Goal: Task Accomplishment & Management: Complete application form

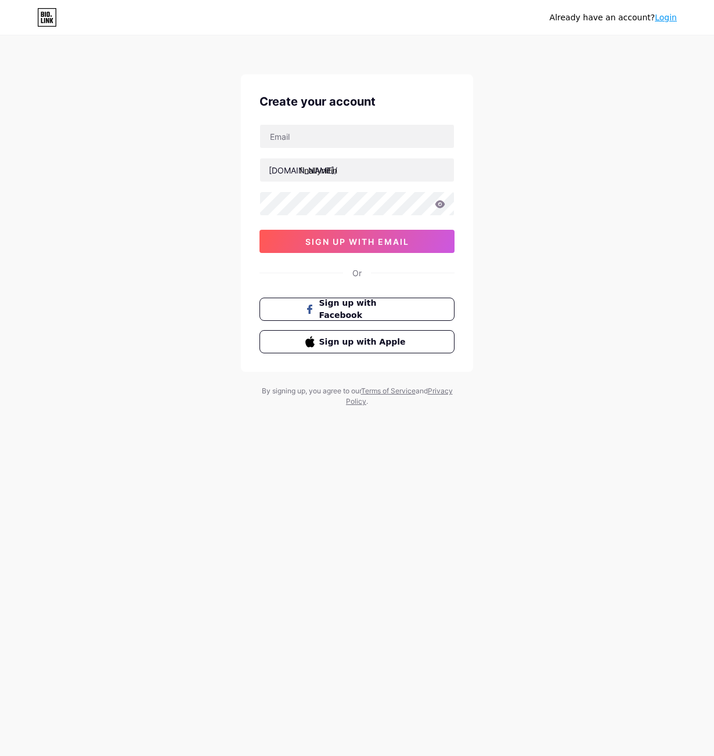
click at [525, 308] on div "Already have an account? Login Create your account [DOMAIN_NAME]/ finallynitin …" at bounding box center [357, 222] width 714 height 444
click at [342, 137] on input "text" at bounding box center [357, 136] width 194 height 23
type input "[EMAIL_ADDRESS][DOMAIN_NAME]"
click at [441, 207] on icon at bounding box center [440, 204] width 10 height 8
click at [540, 296] on div "Already have an account? Login Create your account drnitinranjan@gmail.com bio.…" at bounding box center [357, 222] width 714 height 444
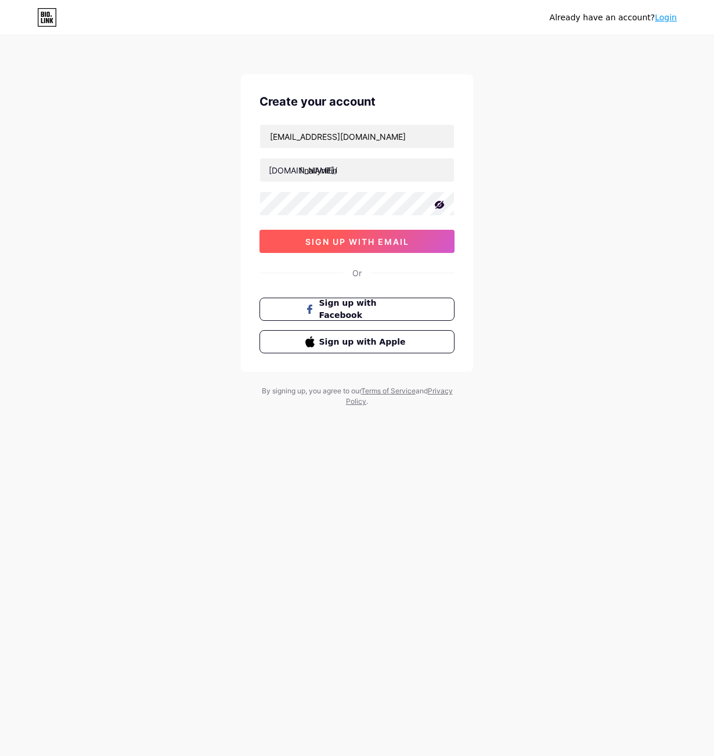
click at [337, 245] on span "sign up with email" at bounding box center [357, 242] width 104 height 10
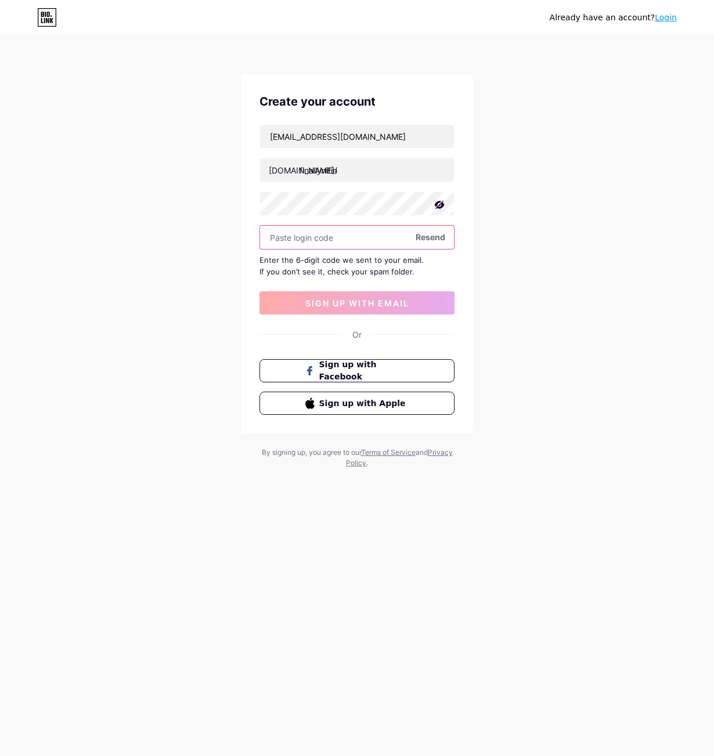
click at [332, 238] on input "text" at bounding box center [357, 237] width 194 height 23
paste input "201197"
type input "201197"
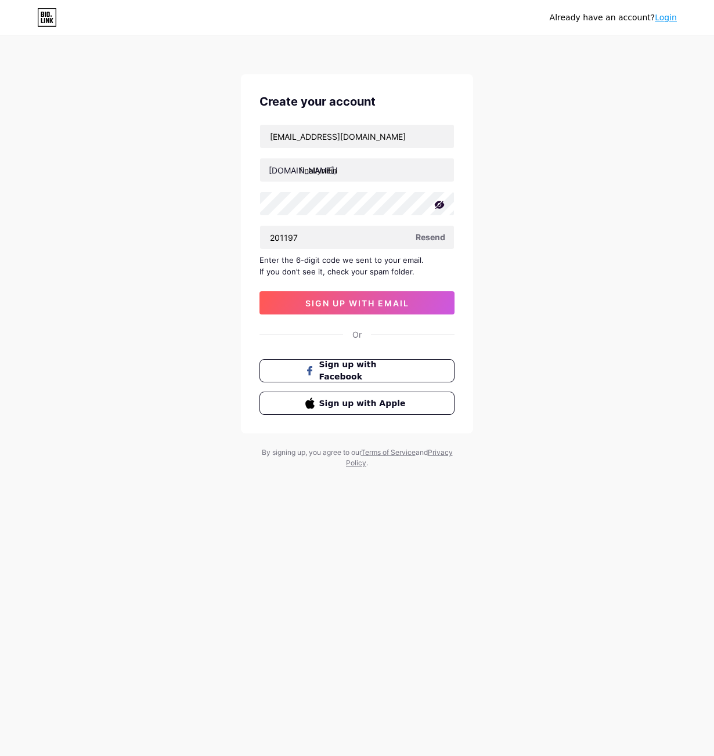
click at [187, 251] on div "Already have an account? Login Create your account drnitinranjan@gmail.com bio.…" at bounding box center [357, 252] width 714 height 505
click at [382, 306] on span "sign up with email" at bounding box center [357, 303] width 104 height 10
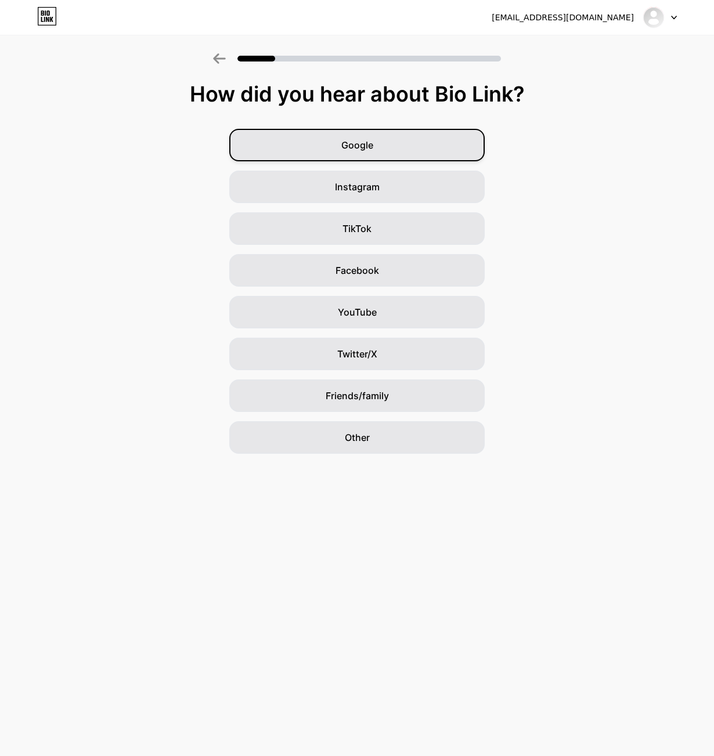
click at [360, 145] on span "Google" at bounding box center [357, 145] width 32 height 14
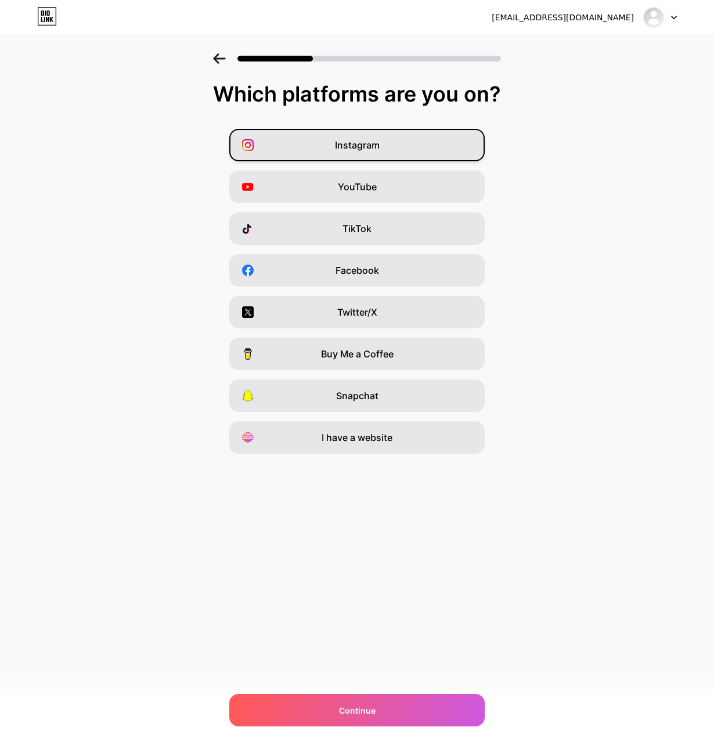
click at [423, 143] on div "Instagram" at bounding box center [356, 145] width 255 height 32
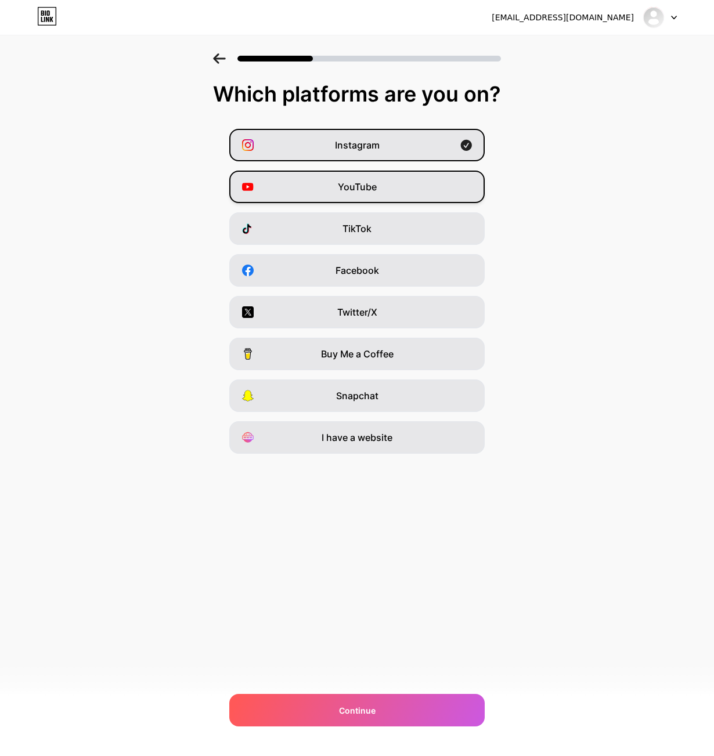
click at [416, 179] on div "YouTube" at bounding box center [356, 187] width 255 height 32
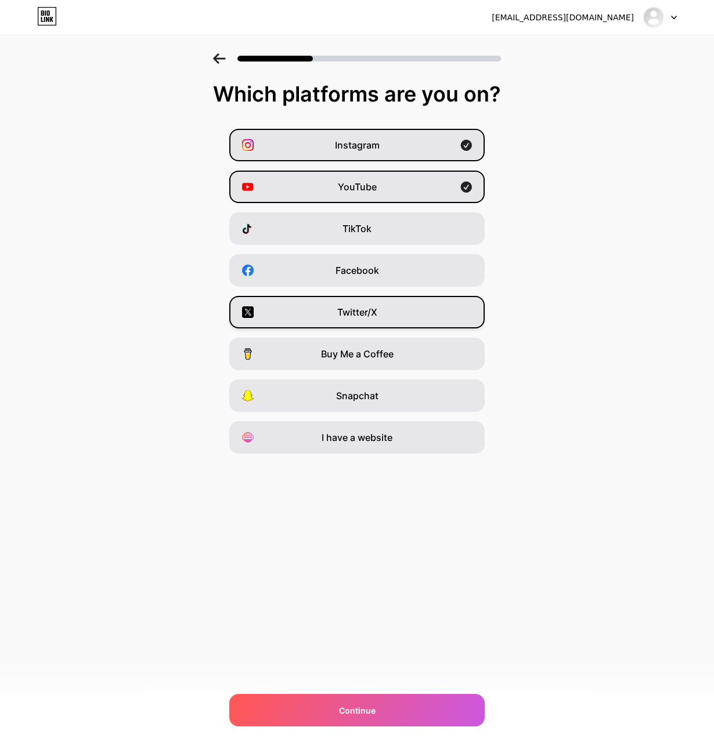
click at [422, 309] on div "Twitter/X" at bounding box center [356, 312] width 255 height 32
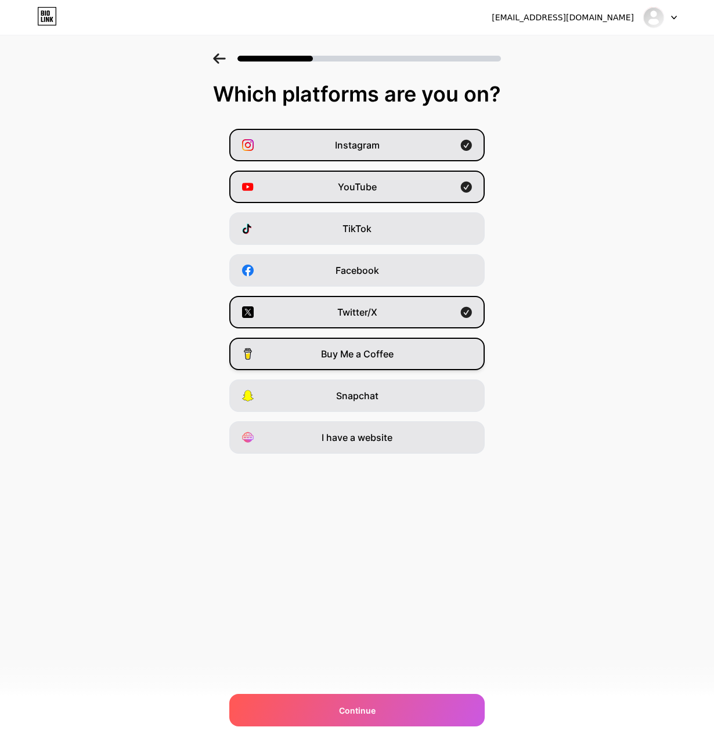
click at [424, 343] on div "Buy Me a Coffee" at bounding box center [356, 354] width 255 height 32
click at [429, 436] on div "I have a website" at bounding box center [356, 437] width 255 height 32
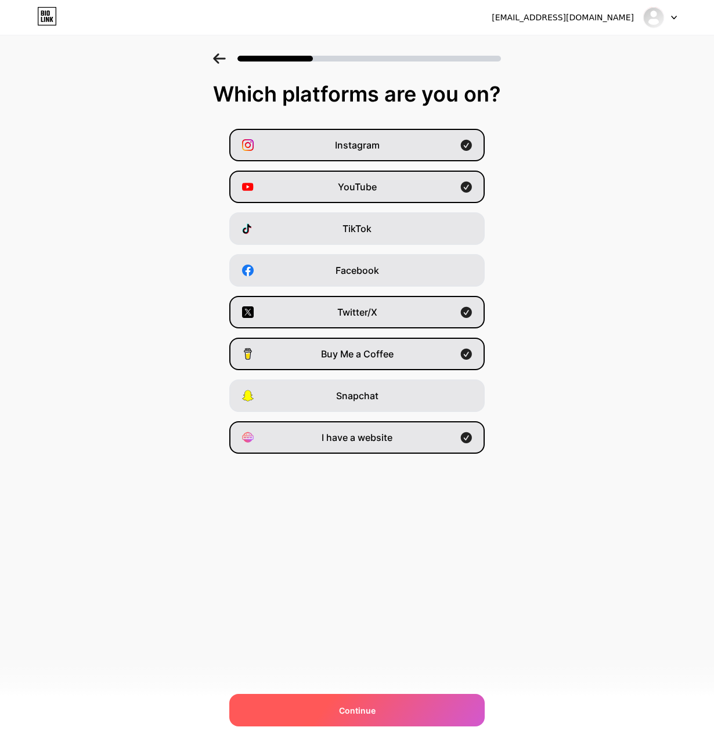
click at [377, 706] on div "Continue" at bounding box center [356, 710] width 255 height 32
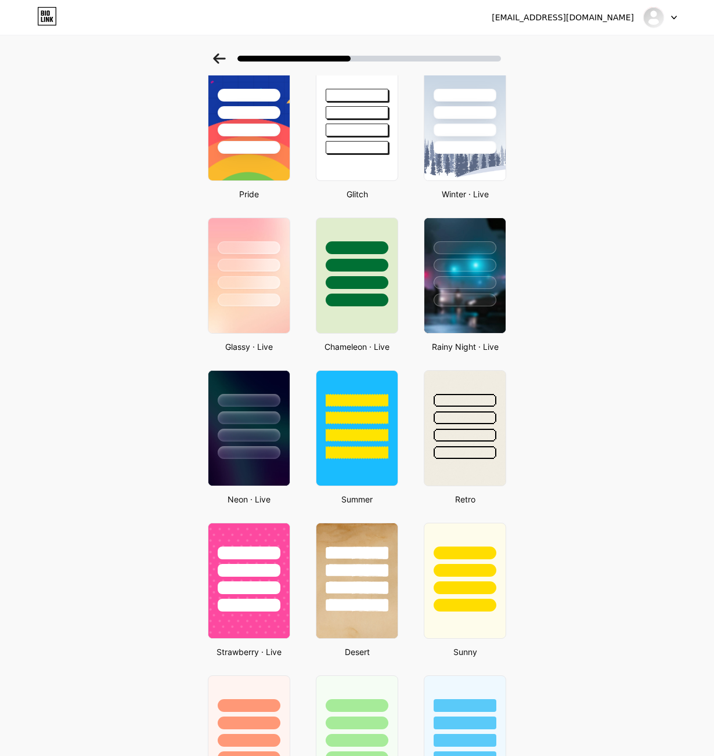
scroll to position [236, 0]
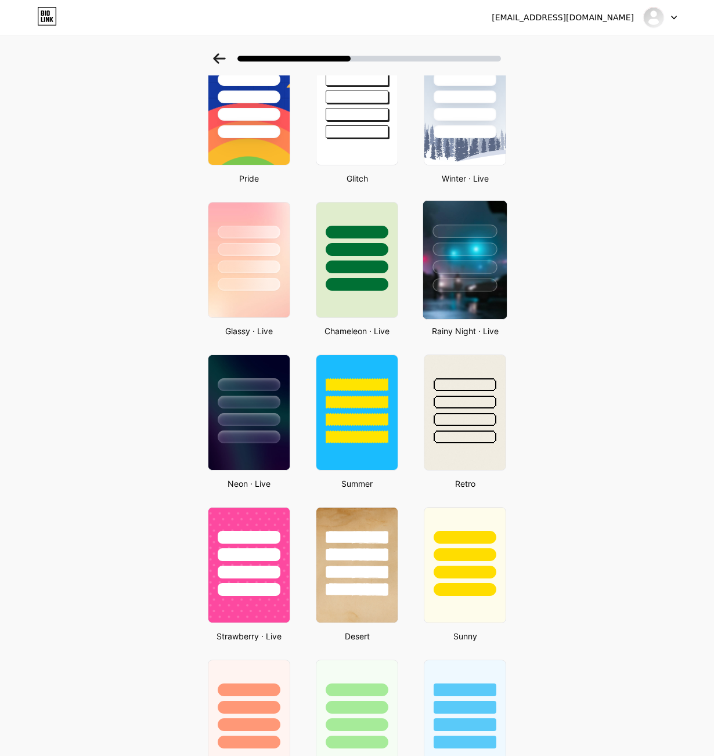
click at [459, 307] on img at bounding box center [465, 260] width 84 height 118
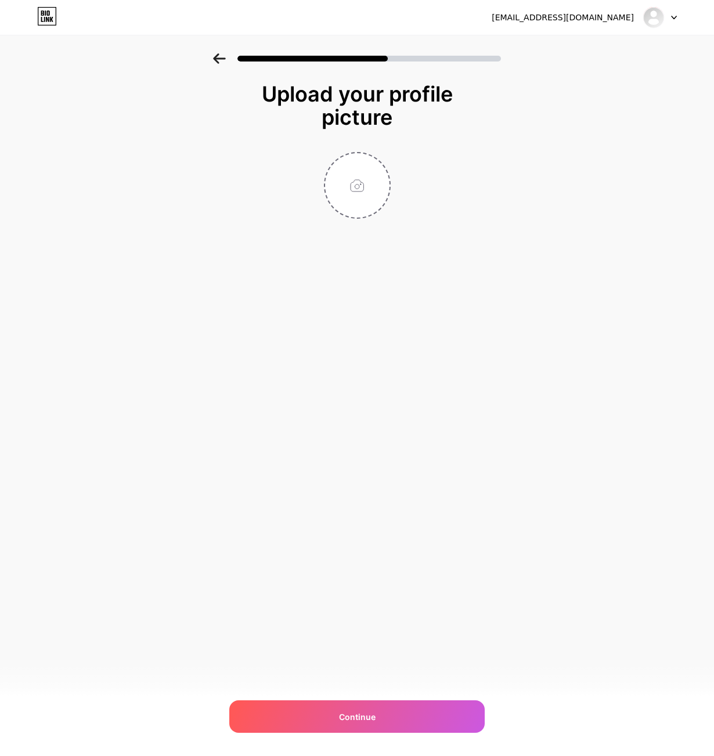
scroll to position [0, 0]
click at [352, 187] on input "file" at bounding box center [357, 185] width 64 height 64
type input "C:\fakepath\self 04.jpeg"
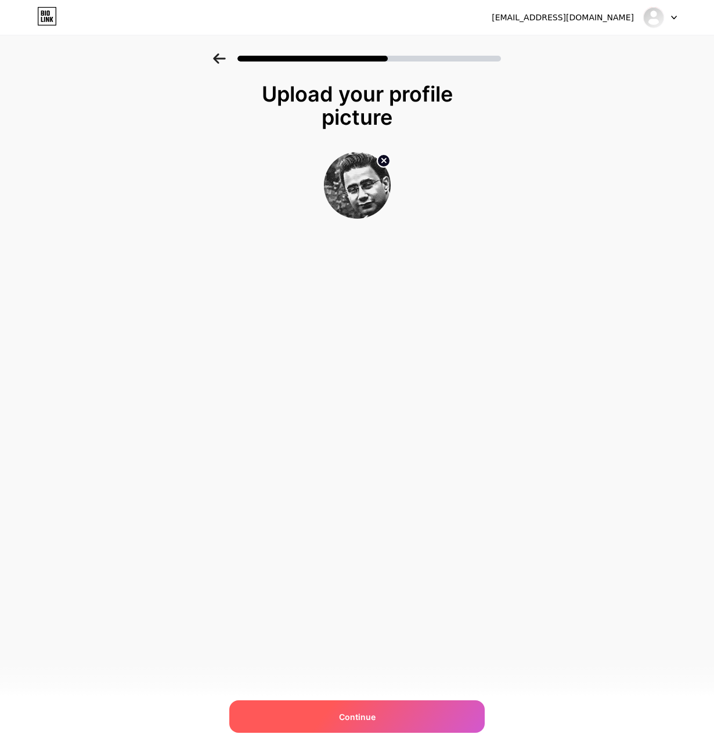
click at [401, 717] on div "Continue" at bounding box center [356, 716] width 255 height 32
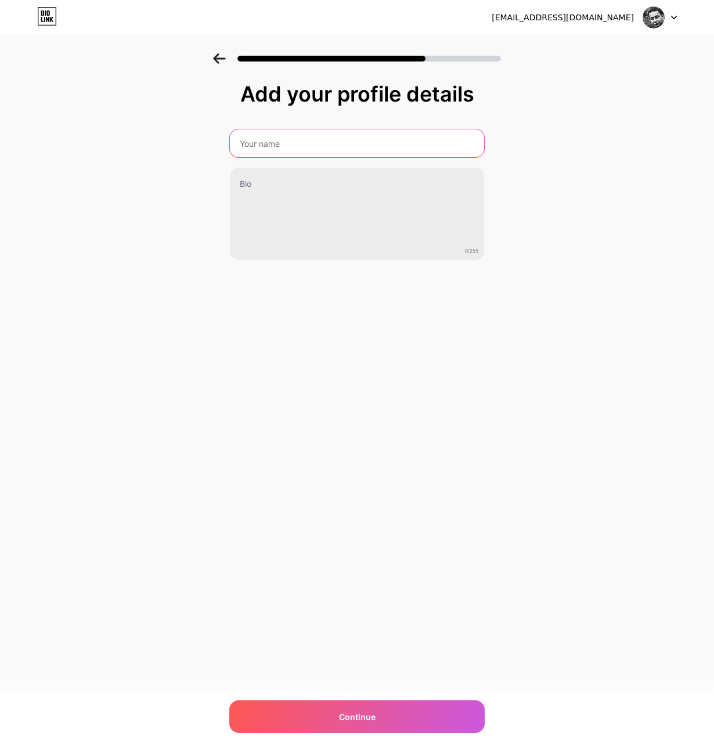
click at [321, 146] on input "text" at bounding box center [357, 143] width 254 height 28
type input "Nitin R"
click at [130, 180] on div "Add your profile details Nitin R 0/255 Continue Error" at bounding box center [357, 185] width 714 height 265
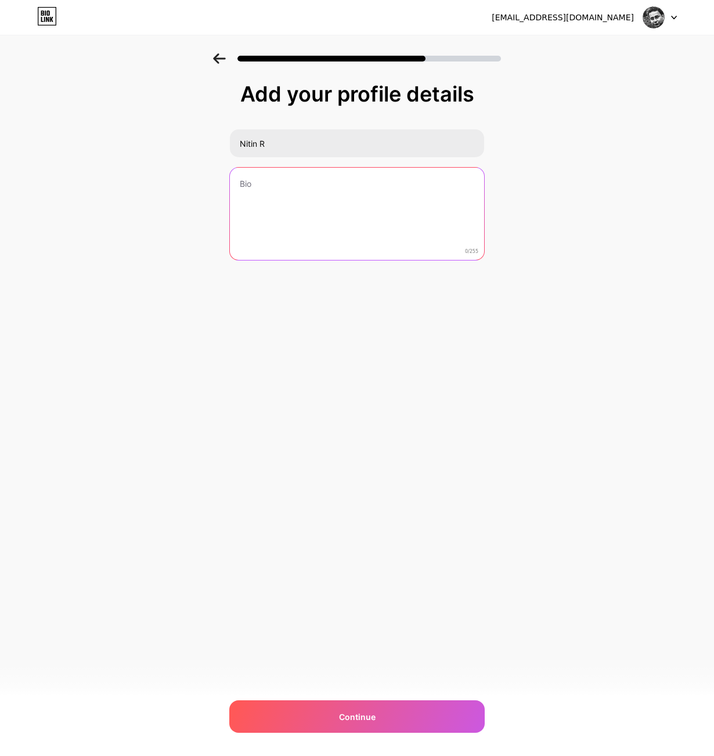
click at [323, 197] on textarea at bounding box center [357, 214] width 254 height 93
paste textarea "Swing Trader | Pine Coder | Graphics Creator"
drag, startPoint x: 265, startPoint y: 183, endPoint x: 235, endPoint y: 182, distance: 29.6
click at [235, 182] on textarea "Swing Trader | Pine Coder | Graphics Creator" at bounding box center [357, 214] width 256 height 95
drag, startPoint x: 357, startPoint y: 184, endPoint x: 396, endPoint y: 186, distance: 38.3
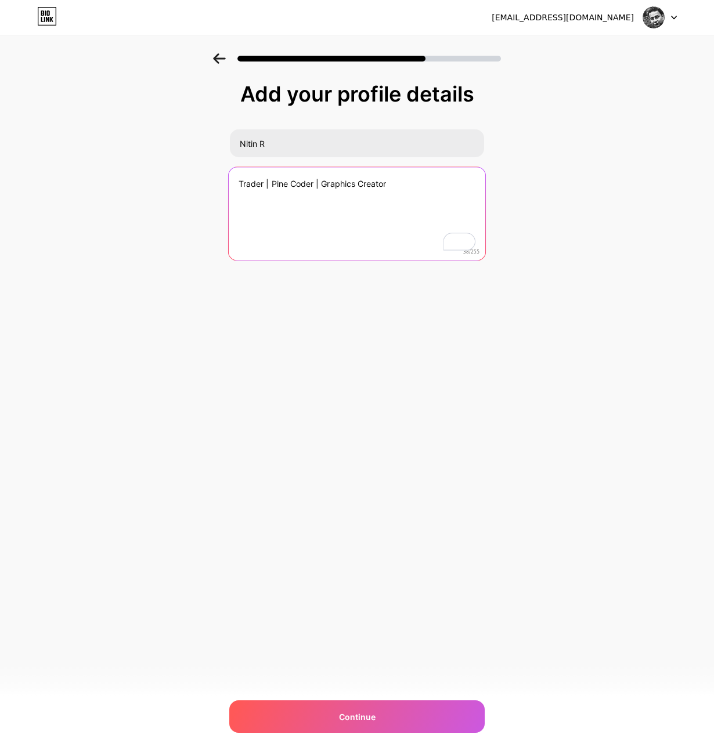
click at [396, 186] on textarea "Trader | Pine Coder | Graphics Creator" at bounding box center [357, 214] width 256 height 95
drag, startPoint x: 273, startPoint y: 182, endPoint x: 289, endPoint y: 182, distance: 16.3
click at [289, 182] on textarea "Trader | Pine Coder | Graphics Creator" at bounding box center [357, 214] width 256 height 95
drag, startPoint x: 256, startPoint y: 184, endPoint x: 287, endPoint y: 183, distance: 30.8
click at [263, 184] on textarea "Trader | Pine Coder | Graphics Creator" at bounding box center [357, 214] width 256 height 95
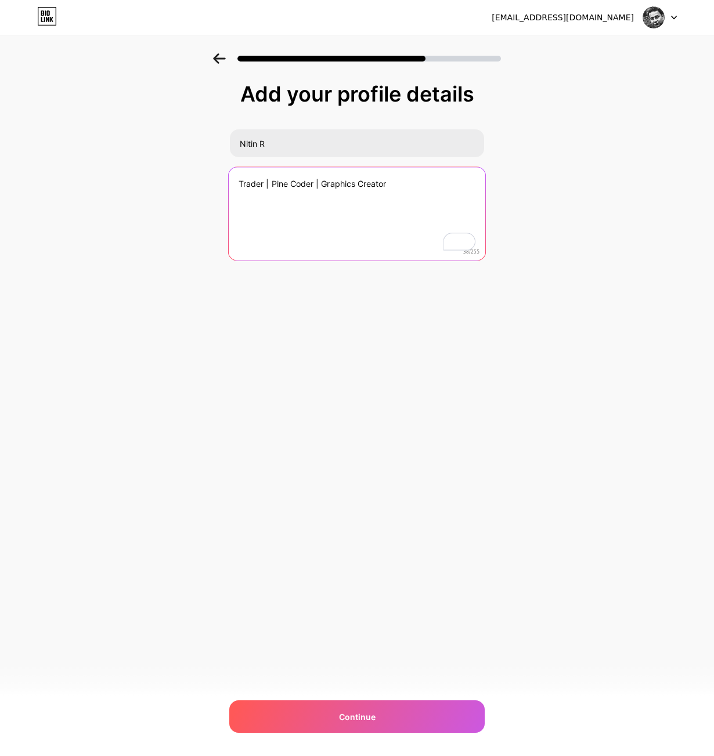
click at [290, 182] on textarea "Trader | Pine Coder | Graphics Creator" at bounding box center [357, 214] width 256 height 95
click at [384, 184] on textarea "Trader | Coder | Graphics Creator" at bounding box center [357, 214] width 256 height 95
click at [423, 184] on textarea "Trader | Coder | Graphics Creator | AI music composer" at bounding box center [357, 214] width 256 height 95
click at [422, 184] on textarea "Trader | Coder | Graphics Creator | AI music composer" at bounding box center [357, 214] width 256 height 95
click at [304, 183] on textarea "Trader | Coder | Graphics Creator | AI music composer" at bounding box center [357, 214] width 256 height 95
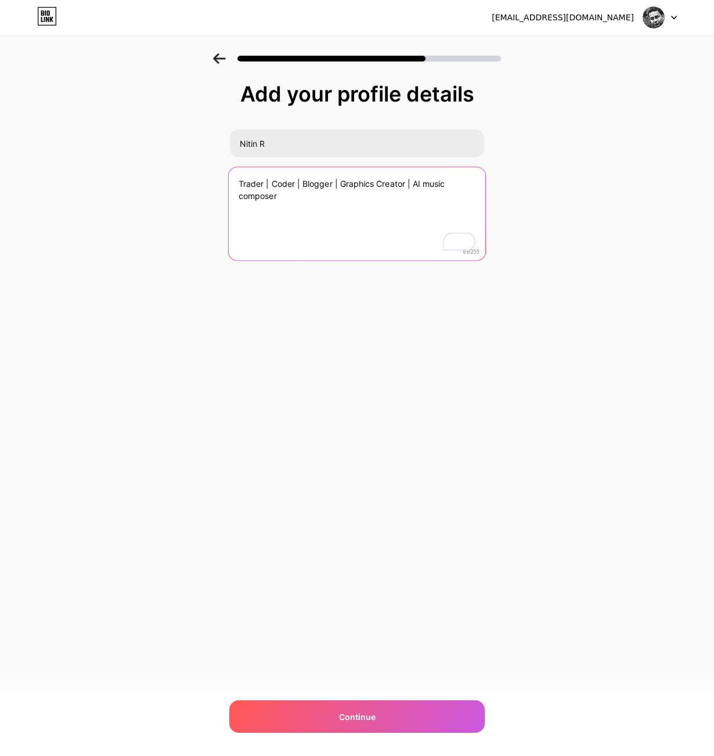
click at [290, 197] on textarea "Trader | Coder | Blogger | Graphics Creator | AI music composer" at bounding box center [357, 214] width 256 height 95
type textarea "Trader | Coder | Blogger | Graphics Creator | AI music composer"
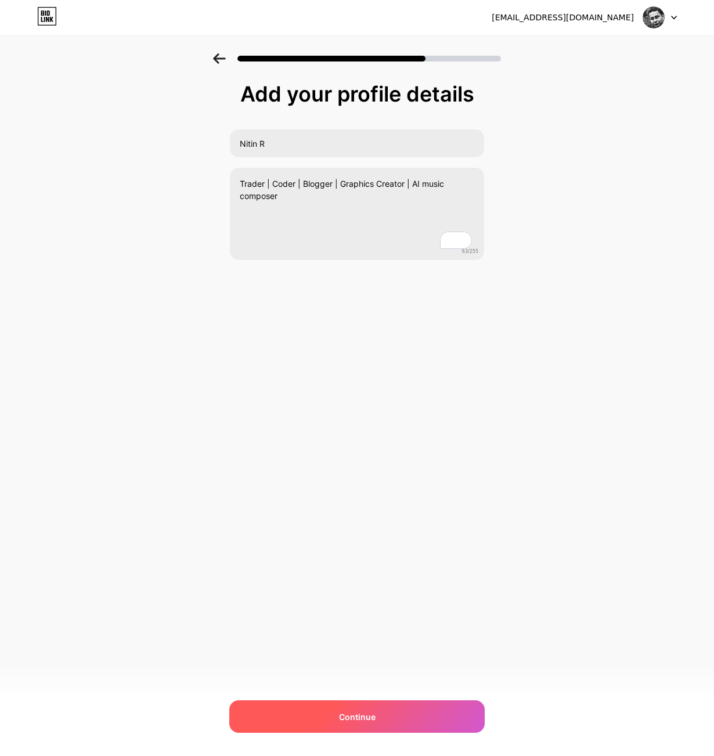
click at [386, 712] on div "Continue" at bounding box center [356, 716] width 255 height 32
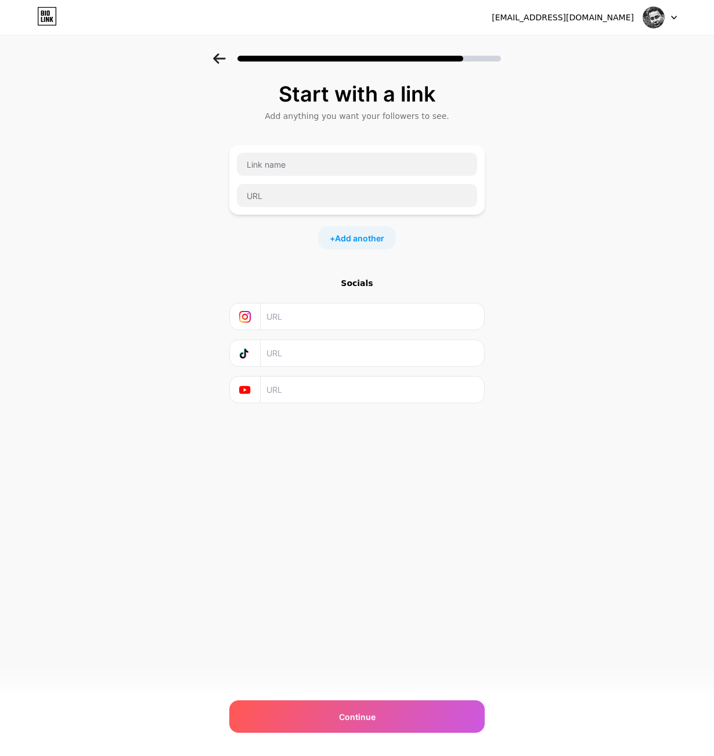
click at [296, 389] on input "text" at bounding box center [371, 390] width 211 height 26
paste input "http://www.youtube.com/@finallynitin"
type input "http://www.youtube.com/@finallynitin"
click at [358, 445] on div "Start with a link Add anything you want your followers to see. + Add another So…" at bounding box center [356, 271] width 255 height 379
click at [288, 316] on input "text" at bounding box center [371, 316] width 211 height 26
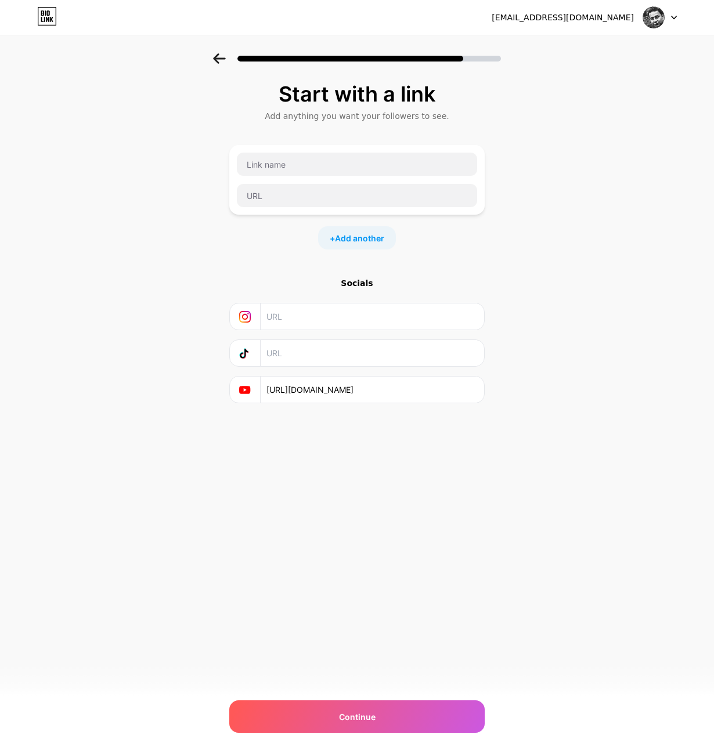
paste input "https://www.youtube.com/redirect?event=channel_description&redir_token=QUFFLUhq…"
drag, startPoint x: 327, startPoint y: 316, endPoint x: 179, endPoint y: 306, distance: 148.3
click at [179, 306] on div "Start with a link Add anything you want your followers to see. + Add another So…" at bounding box center [357, 257] width 714 height 408
drag, startPoint x: 346, startPoint y: 316, endPoint x: 359, endPoint y: 316, distance: 12.2
click at [359, 316] on input "www.instagram.com%2Ffinallynitin%2F" at bounding box center [371, 316] width 211 height 26
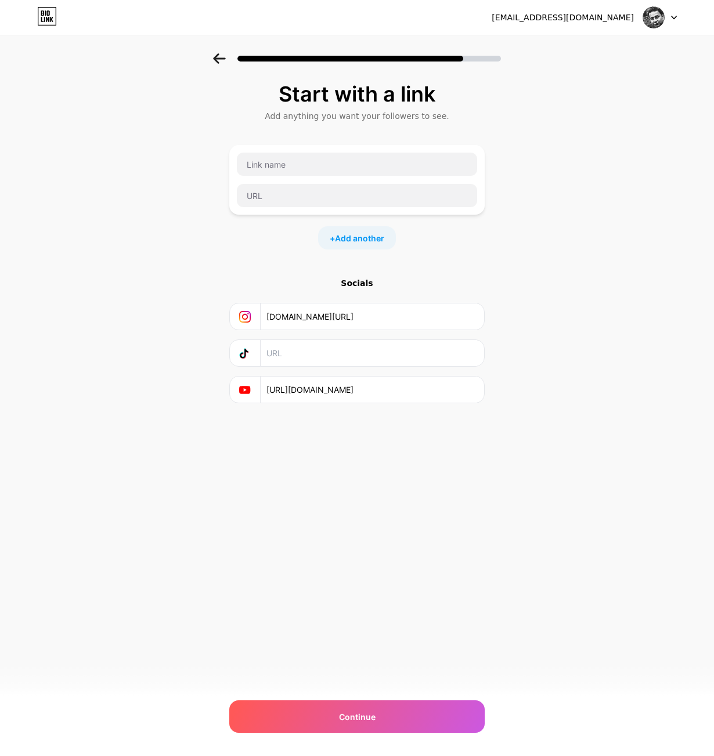
click at [412, 317] on input "www.instagram.com/finallynitin%2F" at bounding box center [371, 316] width 211 height 26
type input "www.instagram.com/finallynitin"
click at [299, 163] on input "text" at bounding box center [357, 164] width 240 height 23
type input "X"
click at [280, 198] on input "text" at bounding box center [357, 195] width 240 height 23
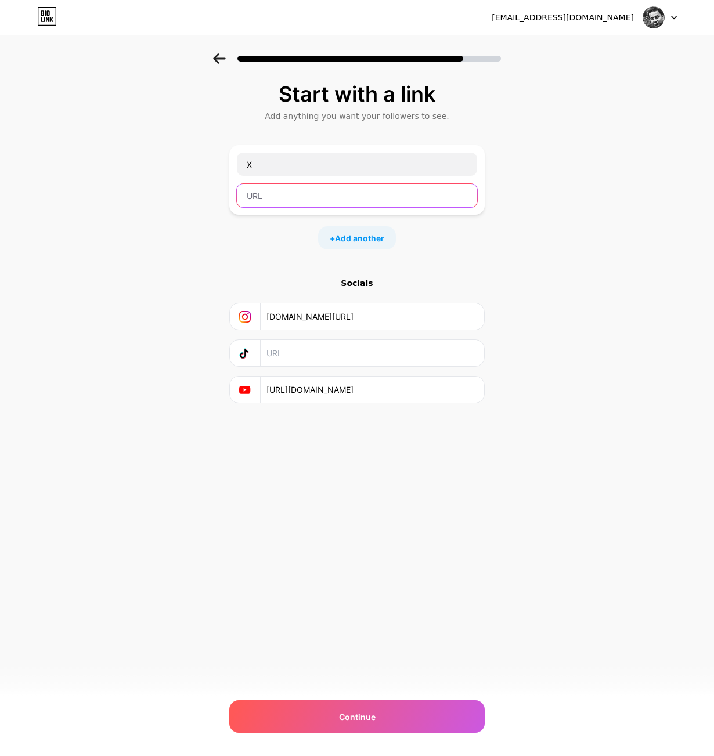
paste input "https://www.youtube.com/redirect?event=channel_description&redir_token=QUFFLUhq…"
drag, startPoint x: 320, startPoint y: 195, endPoint x: 175, endPoint y: 185, distance: 146.0
click at [175, 185] on div "Start with a link Add anything you want your followers to see. X https://www.yo…" at bounding box center [357, 257] width 714 height 408
drag, startPoint x: 267, startPoint y: 195, endPoint x: 316, endPoint y: 196, distance: 48.2
click at [316, 196] on input "https%3A%2F%2Fx.com%2Ffinallynitin" at bounding box center [357, 195] width 240 height 23
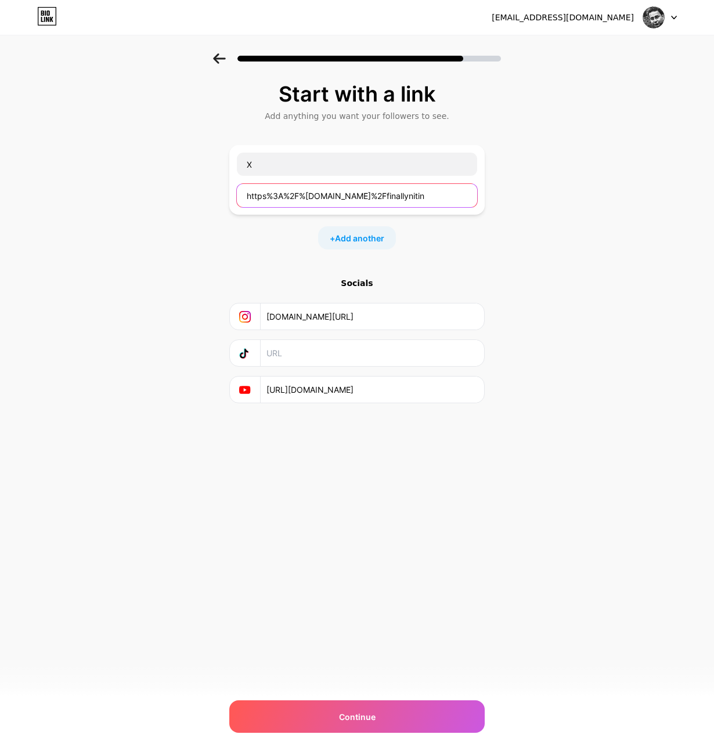
click at [318, 196] on input "https%3A%2F%2Fx.com%2Ffinallynitin" at bounding box center [357, 195] width 240 height 23
drag, startPoint x: 317, startPoint y: 196, endPoint x: 211, endPoint y: 191, distance: 106.3
click at [211, 191] on div "Start with a link Add anything you want your followers to see. X https%3A%2F%2F…" at bounding box center [357, 257] width 714 height 408
click at [284, 194] on input "x.com%2Ffinallynitin" at bounding box center [357, 195] width 240 height 23
drag, startPoint x: 335, startPoint y: 201, endPoint x: 175, endPoint y: 189, distance: 160.1
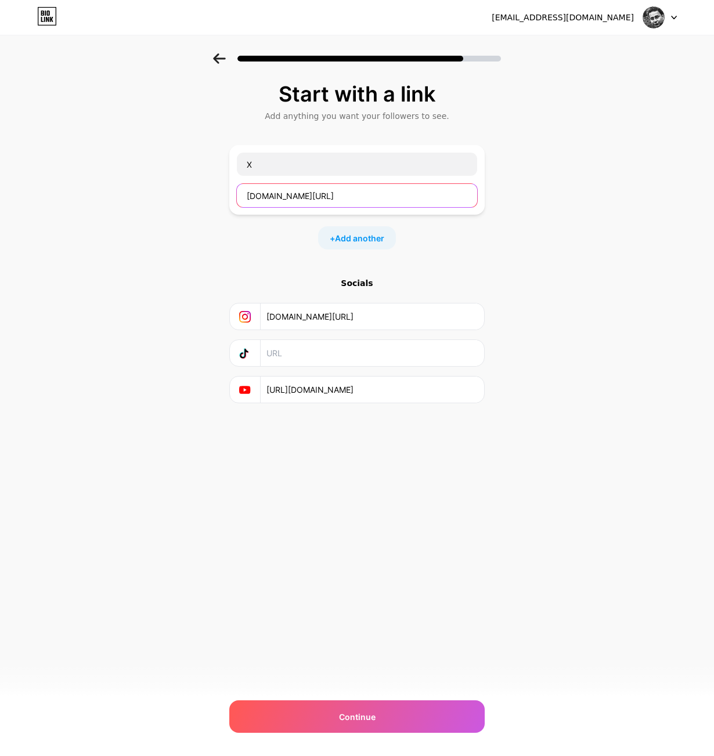
click at [175, 189] on div "Start with a link Add anything you want your followers to see. X x.com/finallyn…" at bounding box center [357, 257] width 714 height 408
paste input "https://"
type input "[URL][DOMAIN_NAME]"
click at [261, 241] on div "+ Add another" at bounding box center [356, 237] width 255 height 23
click at [362, 238] on span "Add another" at bounding box center [359, 238] width 49 height 12
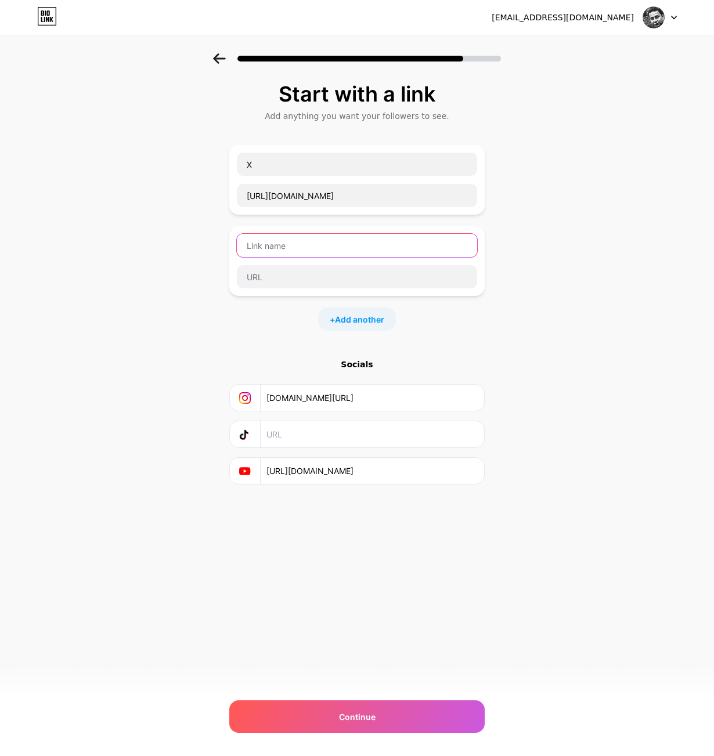
click at [301, 244] on input "text" at bounding box center [357, 245] width 240 height 23
type input "Substack"
click at [349, 273] on input "text" at bounding box center [357, 276] width 240 height 23
paste input "[URL][DOMAIN_NAME]"
type input "[URL][DOMAIN_NAME]"
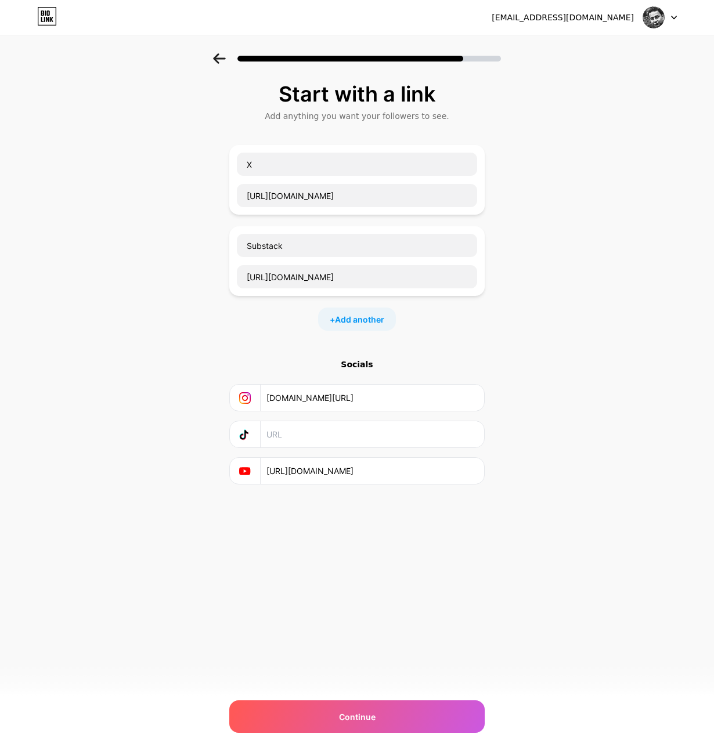
click at [555, 327] on div "Start with a link Add anything you want your followers to see. X https://x.com/…" at bounding box center [357, 297] width 714 height 489
click at [350, 312] on div "+ Add another" at bounding box center [357, 318] width 78 height 23
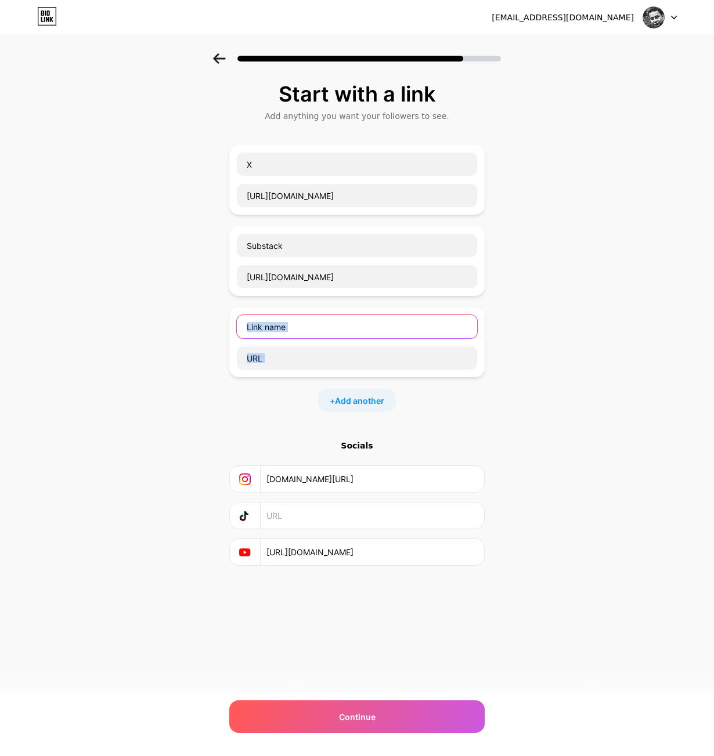
click at [287, 325] on input "text" at bounding box center [357, 326] width 240 height 23
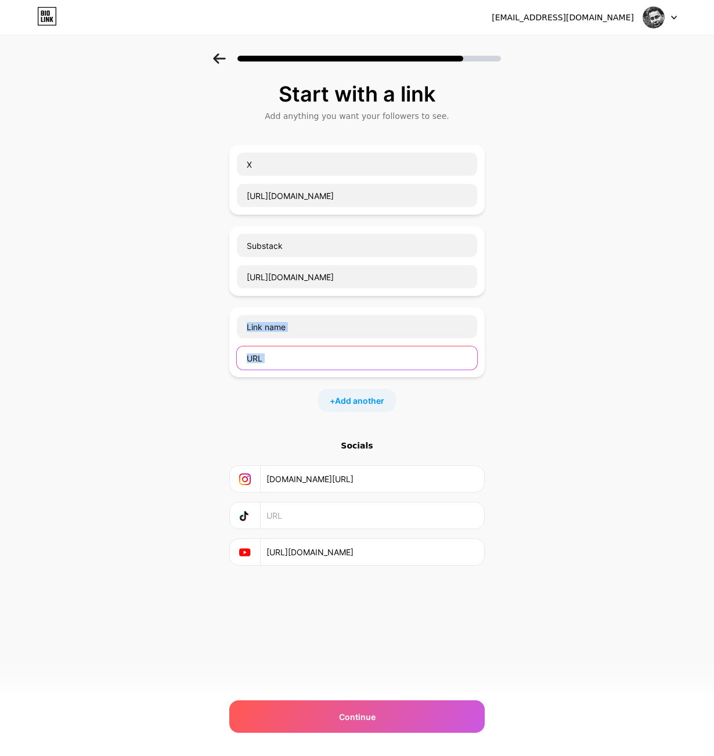
click at [275, 354] on input "text" at bounding box center [357, 357] width 240 height 23
paste input "[URL][DOMAIN_NAME]"
type input "[URL][DOMAIN_NAME]"
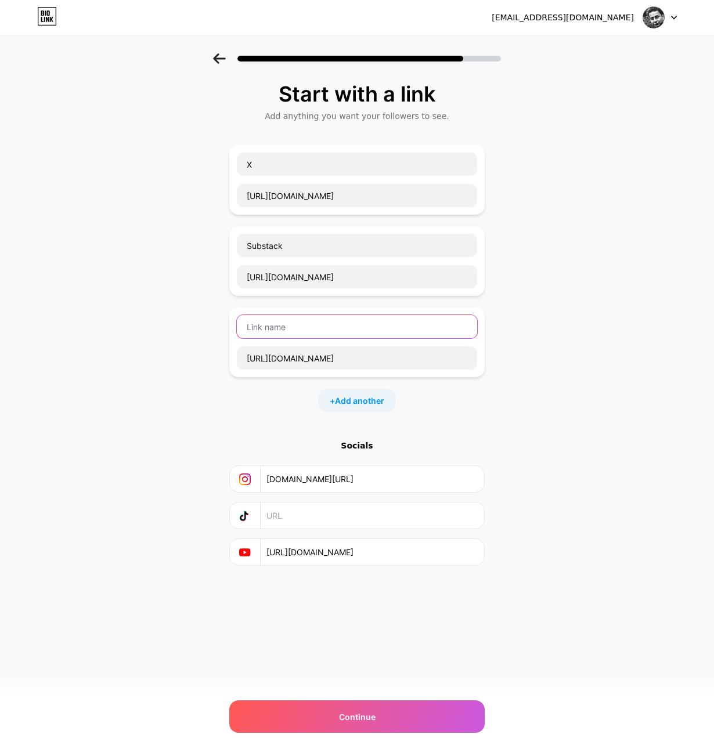
scroll to position [0, 0]
click at [282, 330] on input "text" at bounding box center [357, 326] width 240 height 23
type input "Spotify"
click at [78, 358] on div "Start with a link Add anything you want your followers to see. X https://x.com/…" at bounding box center [357, 338] width 714 height 570
click at [356, 400] on span "Add another" at bounding box center [359, 401] width 49 height 12
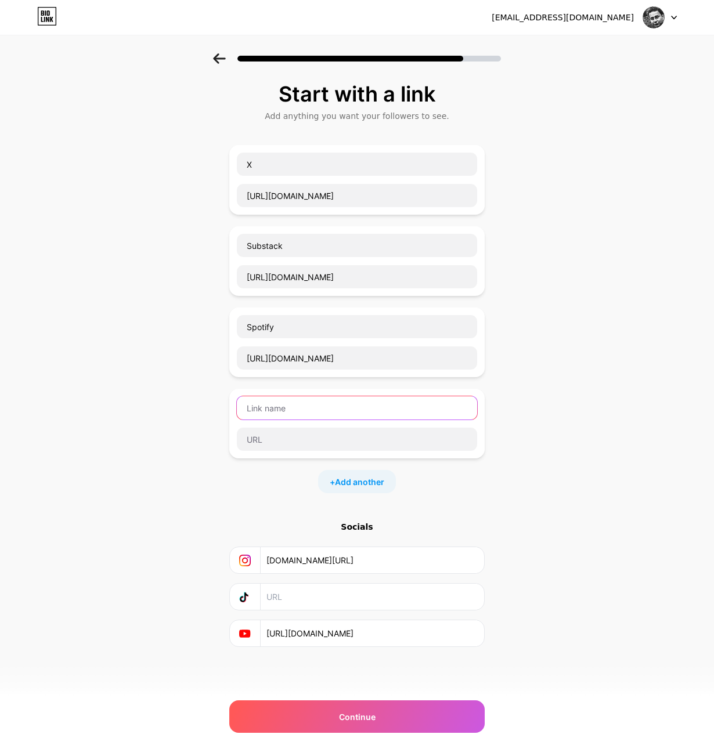
click at [298, 411] on input "text" at bounding box center [357, 407] width 240 height 23
type input "YouTube Music"
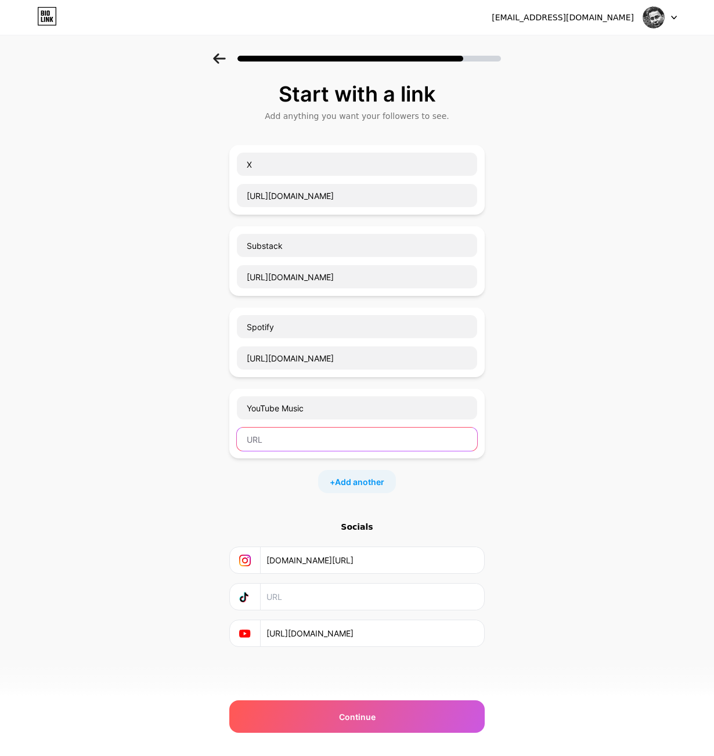
click at [337, 439] on input "text" at bounding box center [357, 439] width 240 height 23
paste input "[URL][DOMAIN_NAME]"
type input "[URL][DOMAIN_NAME]"
click at [573, 479] on div "Start with a link Add anything you want your followers to see. X https://x.com/…" at bounding box center [357, 379] width 714 height 652
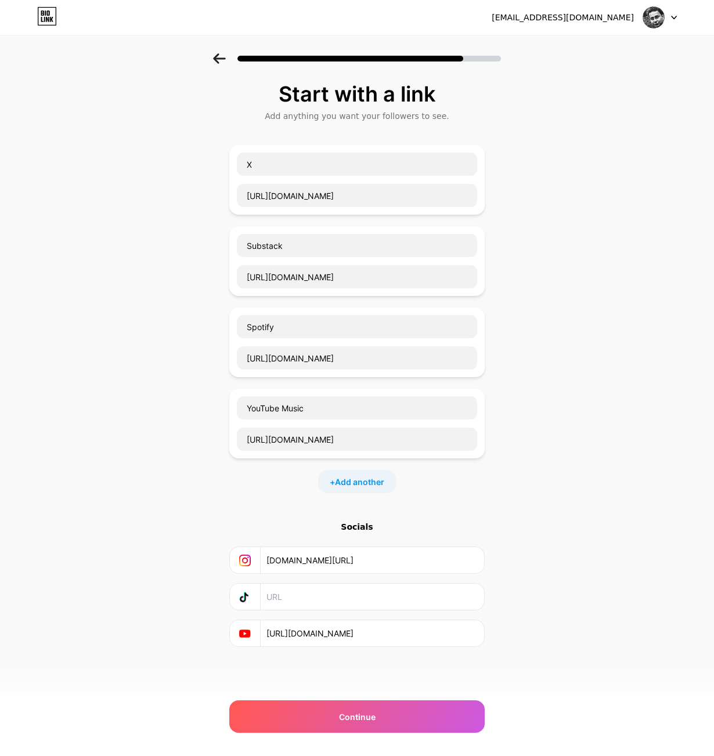
scroll to position [0, 0]
click at [363, 483] on span "Add another" at bounding box center [359, 482] width 49 height 12
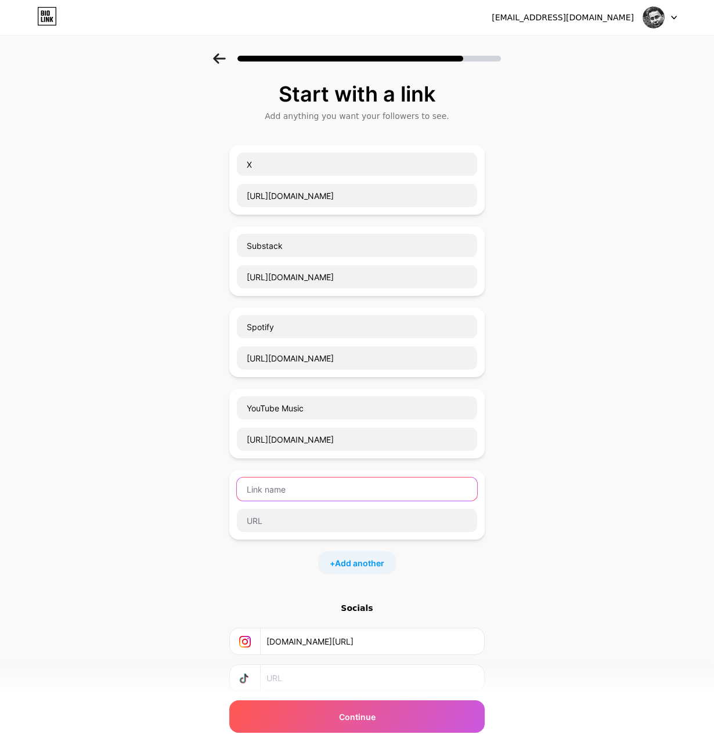
click at [298, 490] on input "text" at bounding box center [357, 488] width 240 height 23
type input "Amazon Music"
click at [288, 524] on input "text" at bounding box center [357, 520] width 240 height 23
paste input "[URL][DOMAIN_NAME]"
type input "[URL][DOMAIN_NAME]"
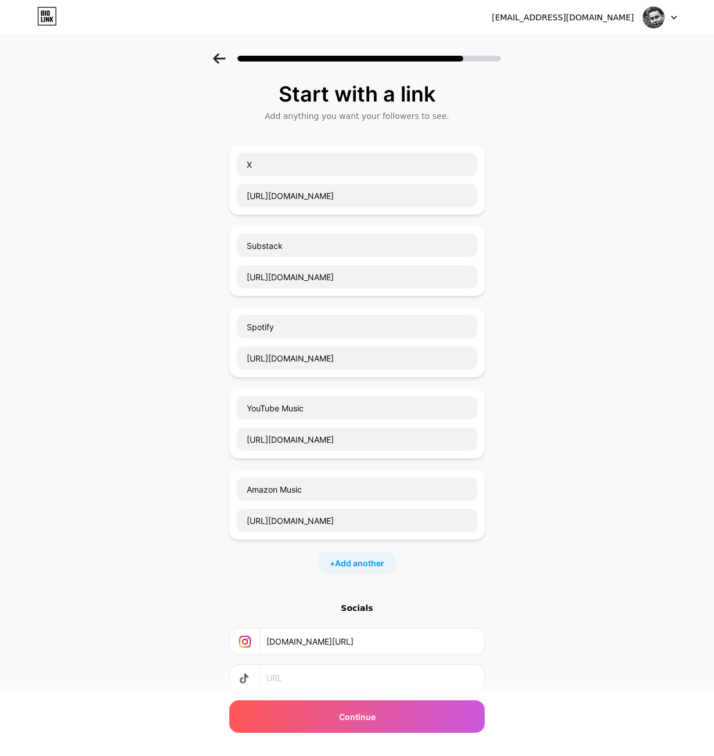
drag, startPoint x: 620, startPoint y: 498, endPoint x: 611, endPoint y: 491, distance: 11.6
click at [620, 498] on div "Start with a link Add anything you want your followers to see. X https://x.com/…" at bounding box center [357, 419] width 714 height 733
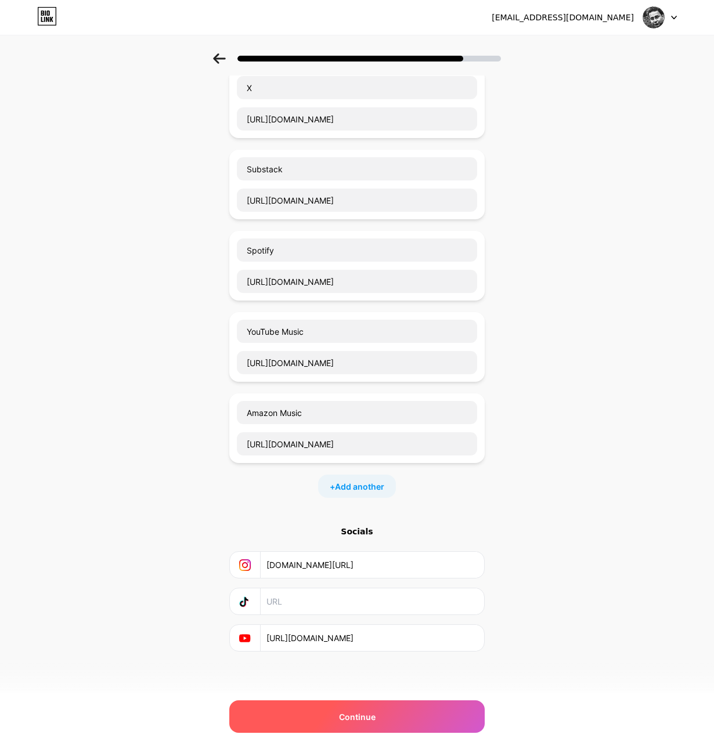
click at [423, 718] on div "Continue" at bounding box center [356, 716] width 255 height 32
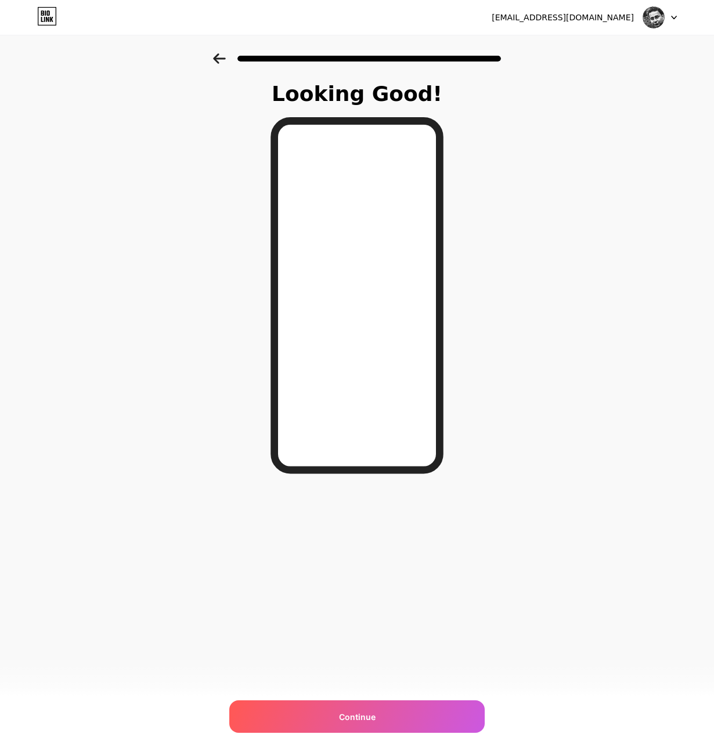
scroll to position [0, 0]
click at [428, 719] on div "Continue" at bounding box center [356, 716] width 255 height 32
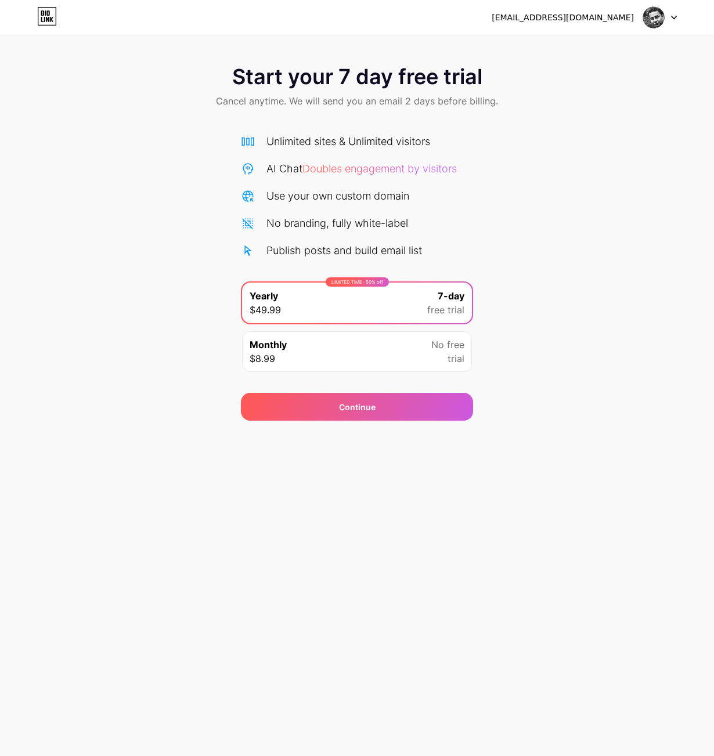
click at [523, 599] on div "drnitinranjan@gmail.com Logout Link Copied Start your 7 day free trial Cancel a…" at bounding box center [357, 378] width 714 height 756
click at [673, 19] on div at bounding box center [660, 17] width 34 height 21
drag, startPoint x: 160, startPoint y: 108, endPoint x: 133, endPoint y: 97, distance: 29.1
click at [158, 108] on div "Start your 7 day free trial Cancel anytime. We will send you an email 2 days be…" at bounding box center [357, 87] width 714 height 68
click at [634, 263] on div "Start your 7 day free trial Cancel anytime. We will send you an email 2 days be…" at bounding box center [357, 236] width 714 height 367
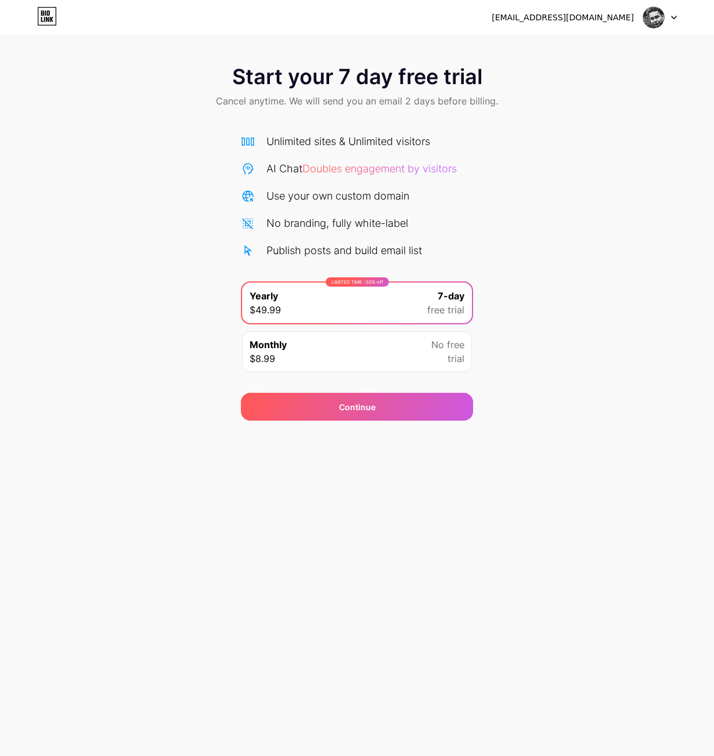
click at [378, 503] on div "drnitinranjan@gmail.com Logout Link Copied Start your 7 day free trial Cancel a…" at bounding box center [357, 378] width 714 height 756
click at [364, 359] on div "Monthly $8.99 No free trial" at bounding box center [357, 351] width 230 height 41
click at [362, 311] on div "LIMITED TIME : 50% off Yearly $49.99 7-day free trial" at bounding box center [357, 303] width 230 height 41
click at [549, 149] on div "Start your 7 day free trial Cancel anytime. We will send you an email 2 days be…" at bounding box center [357, 236] width 714 height 367
click at [46, 21] on icon at bounding box center [47, 19] width 3 height 5
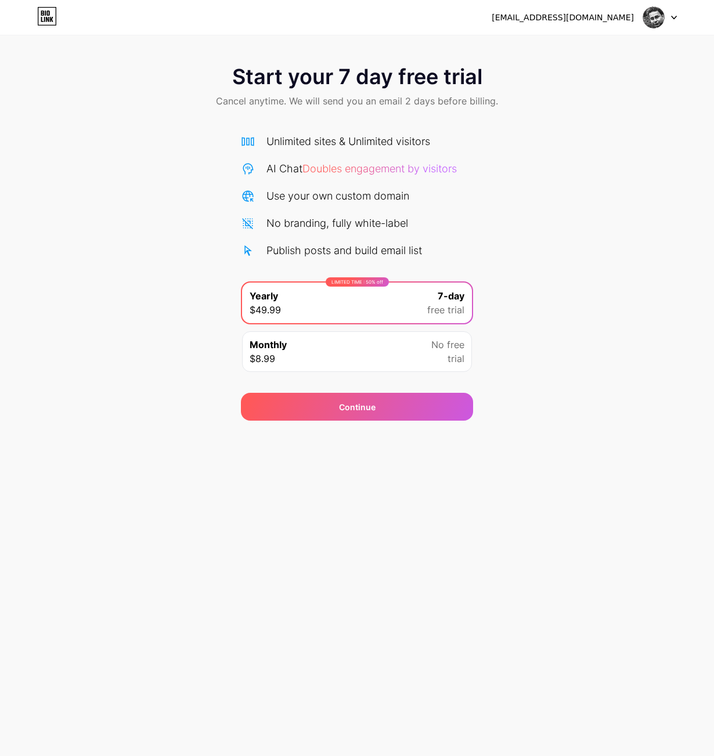
click at [674, 18] on icon at bounding box center [673, 17] width 5 height 3
click at [575, 16] on div "[EMAIL_ADDRESS][DOMAIN_NAME]" at bounding box center [562, 18] width 142 height 12
click at [658, 17] on img at bounding box center [653, 17] width 22 height 22
click at [95, 95] on div "Start your 7 day free trial Cancel anytime. We will send you an email 2 days be…" at bounding box center [357, 87] width 714 height 68
click at [364, 400] on div "Continue" at bounding box center [357, 407] width 232 height 28
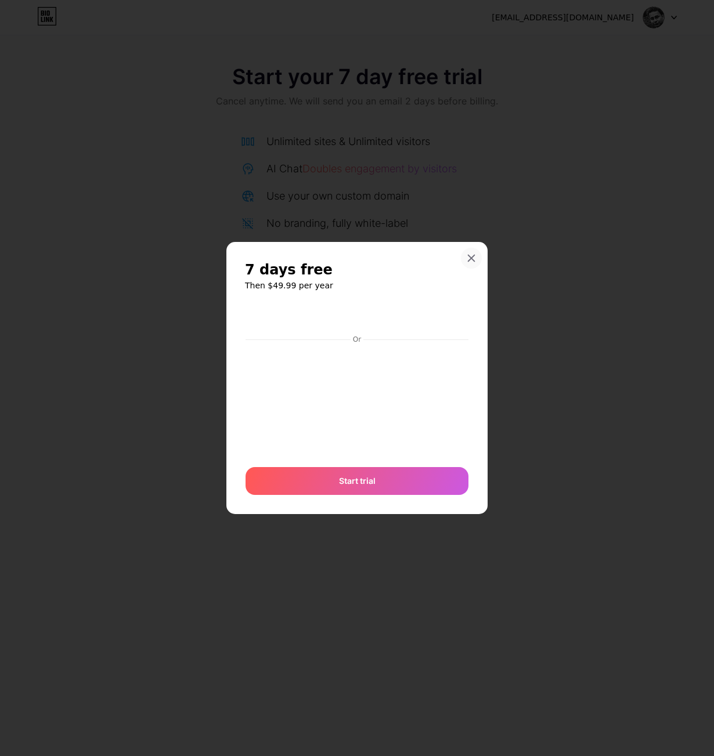
click at [472, 259] on icon at bounding box center [471, 258] width 6 height 6
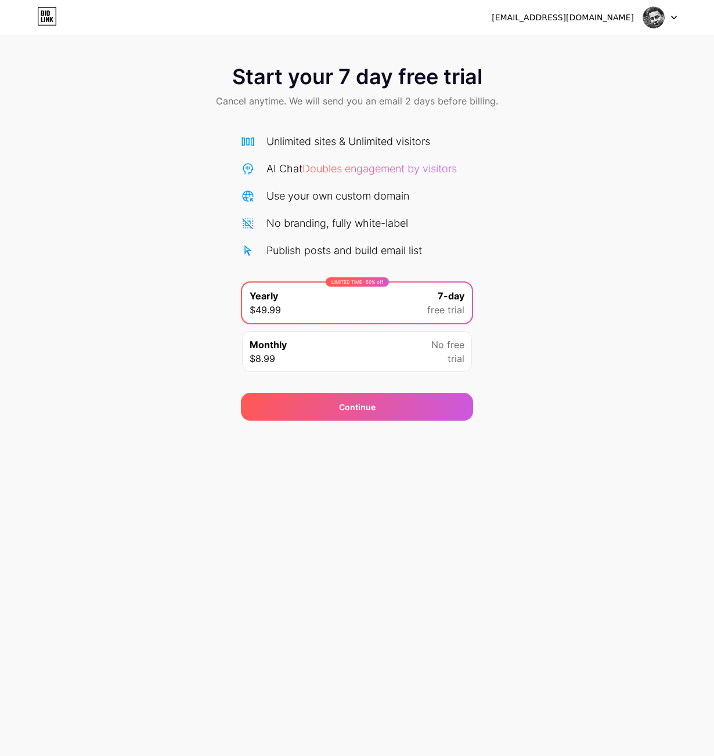
click at [569, 378] on div "Start your 7 day free trial Cancel anytime. We will send you an email 2 days be…" at bounding box center [357, 236] width 714 height 367
click at [49, 16] on icon at bounding box center [47, 16] width 20 height 19
click at [424, 407] on div "Continue" at bounding box center [357, 407] width 232 height 28
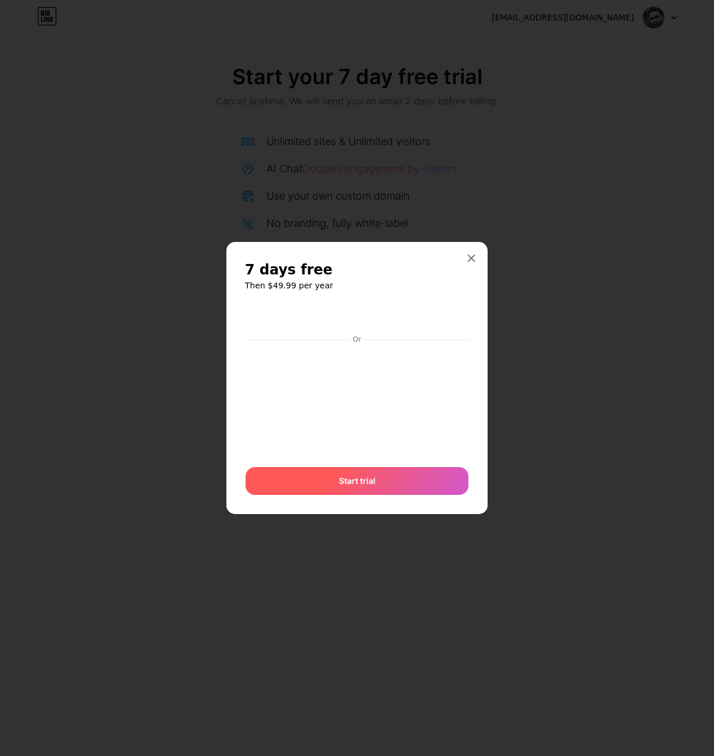
click at [410, 480] on div "Start trial" at bounding box center [356, 481] width 223 height 28
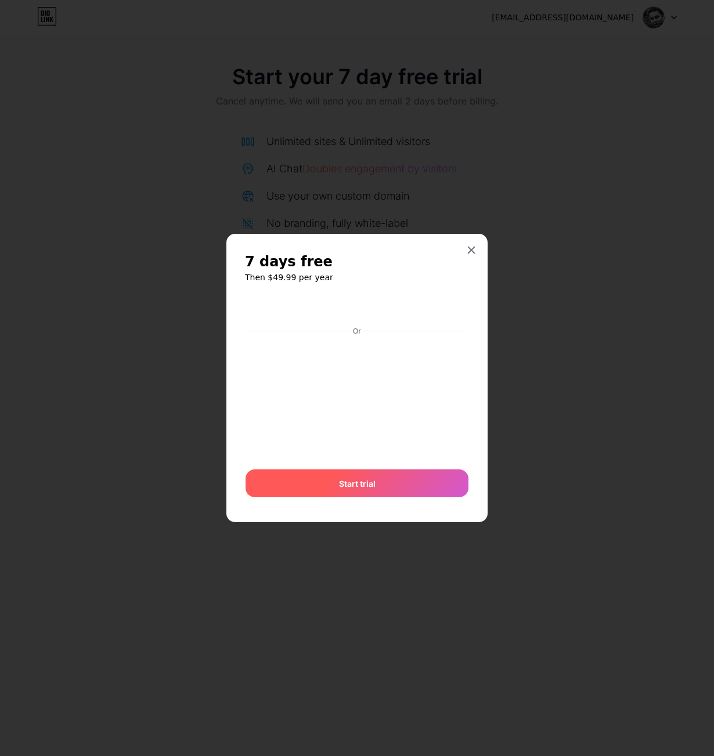
click at [403, 481] on div "Start trial" at bounding box center [356, 483] width 223 height 28
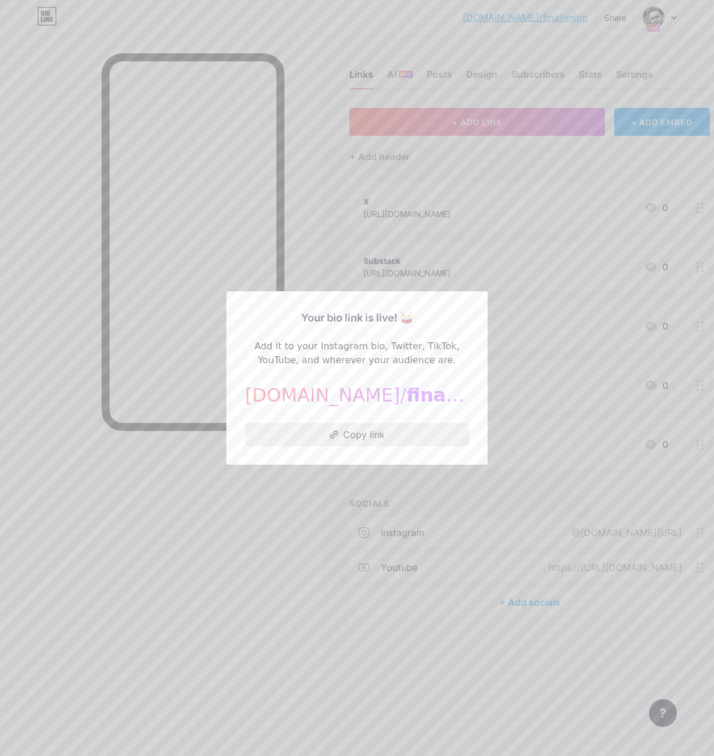
click at [380, 436] on button "Copy link" at bounding box center [357, 434] width 224 height 23
click at [277, 506] on div at bounding box center [357, 378] width 714 height 756
